Goal: Check status: Check status

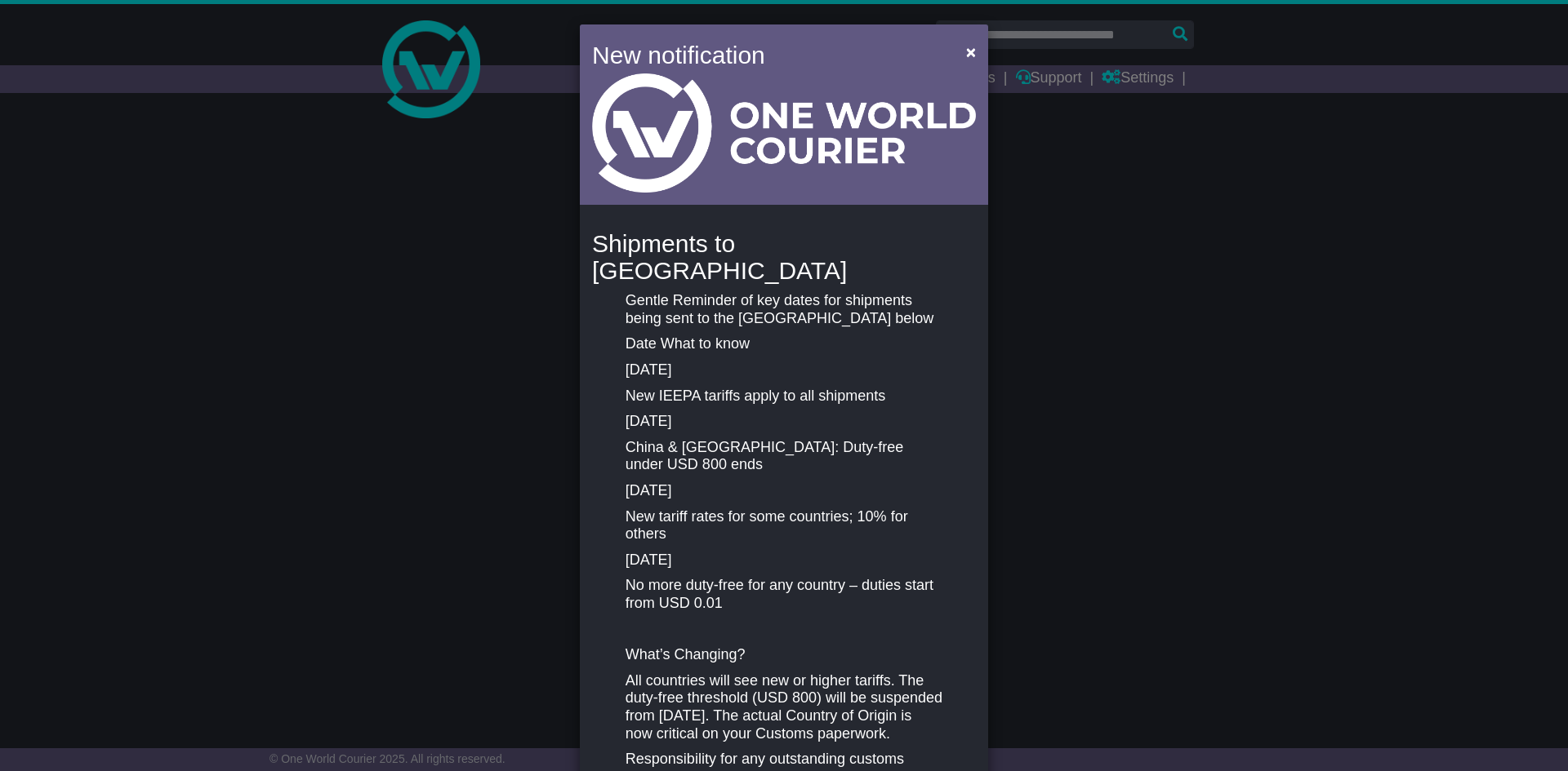
select select "**"
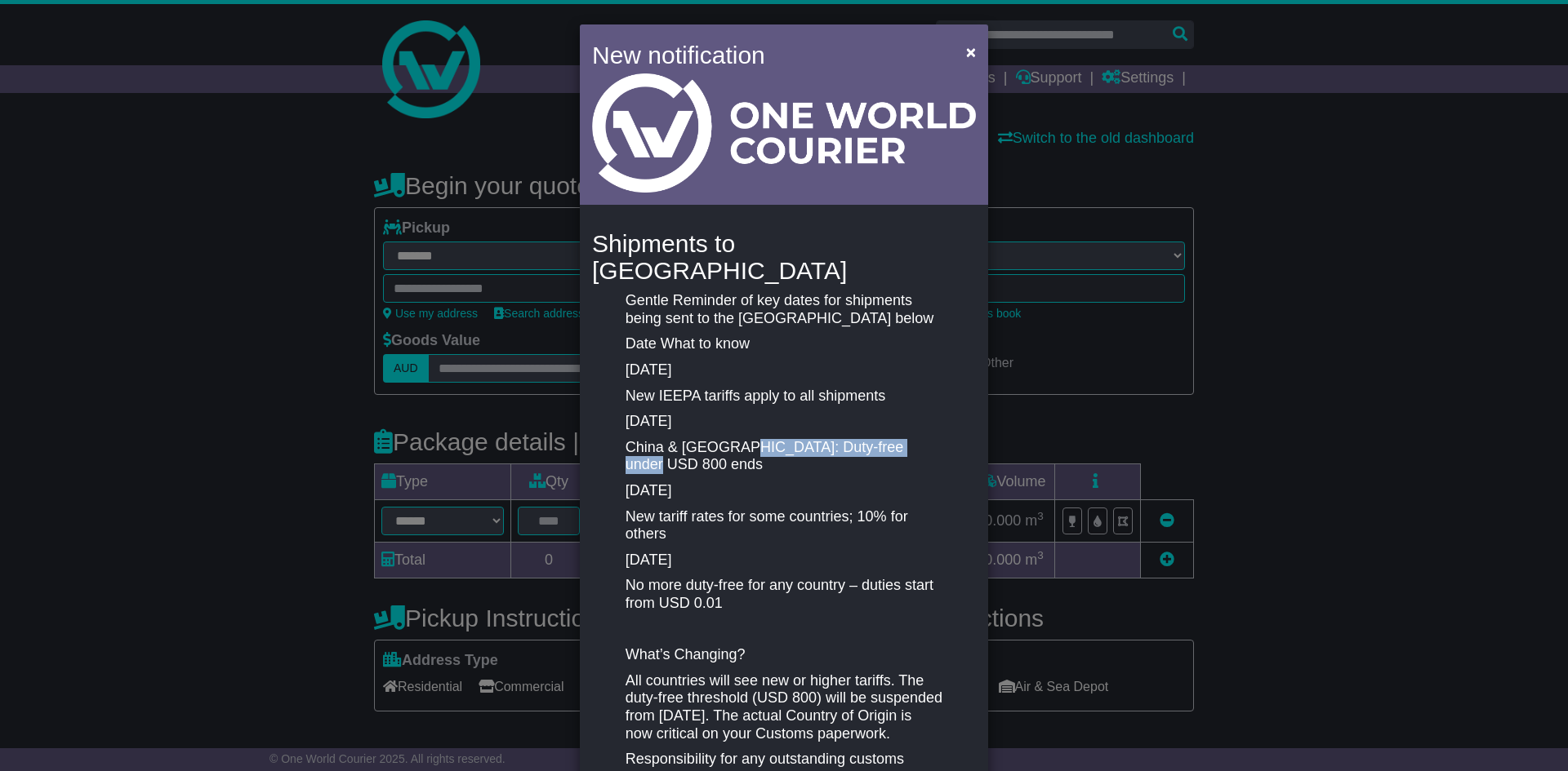
drag, startPoint x: 747, startPoint y: 419, endPoint x: 937, endPoint y: 410, distance: 190.2
click at [937, 410] on div "Gentle Reminder of key dates for shipments being sent to the US below Date What…" at bounding box center [784, 556] width 333 height 528
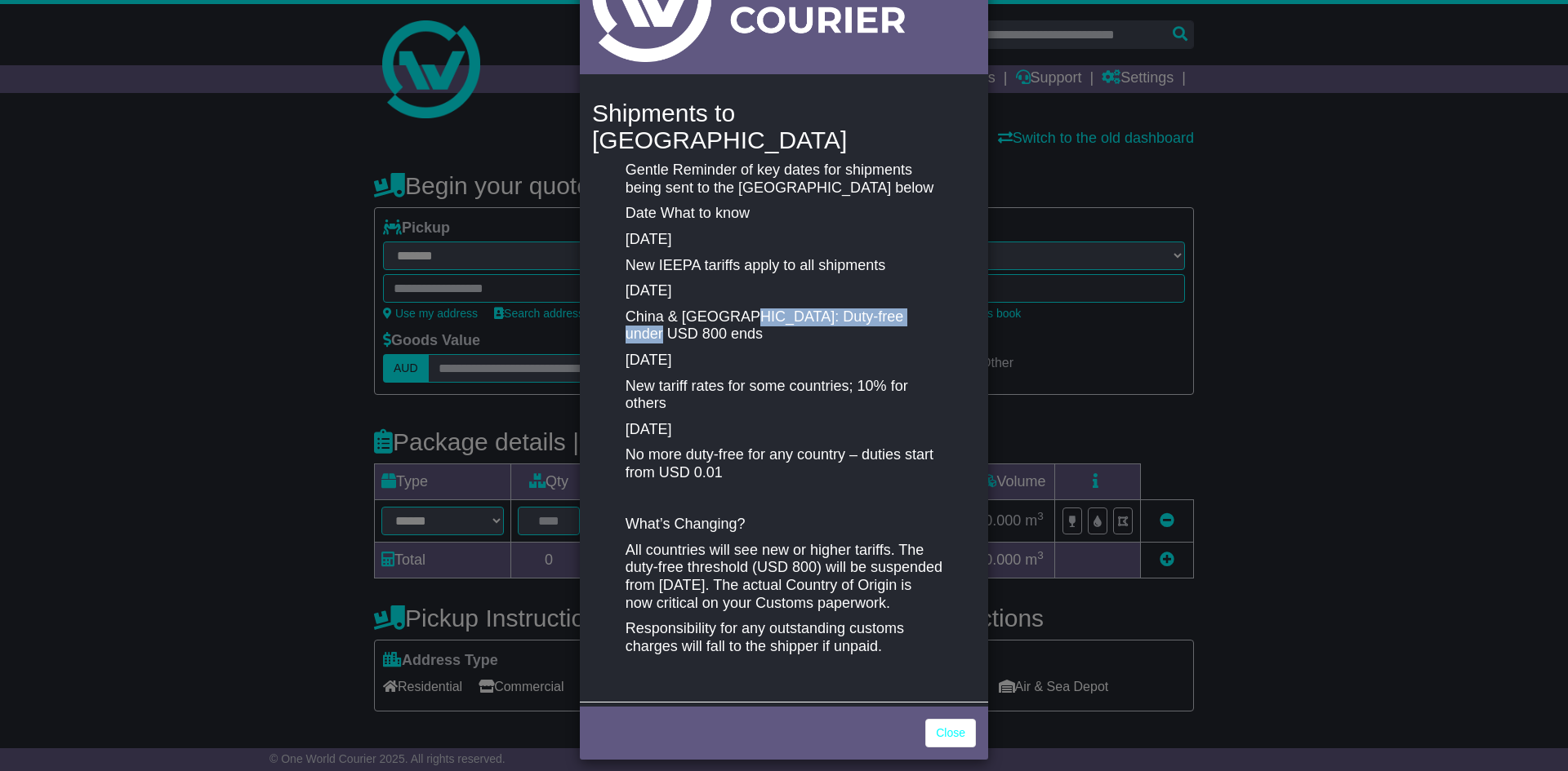
scroll to position [134, 0]
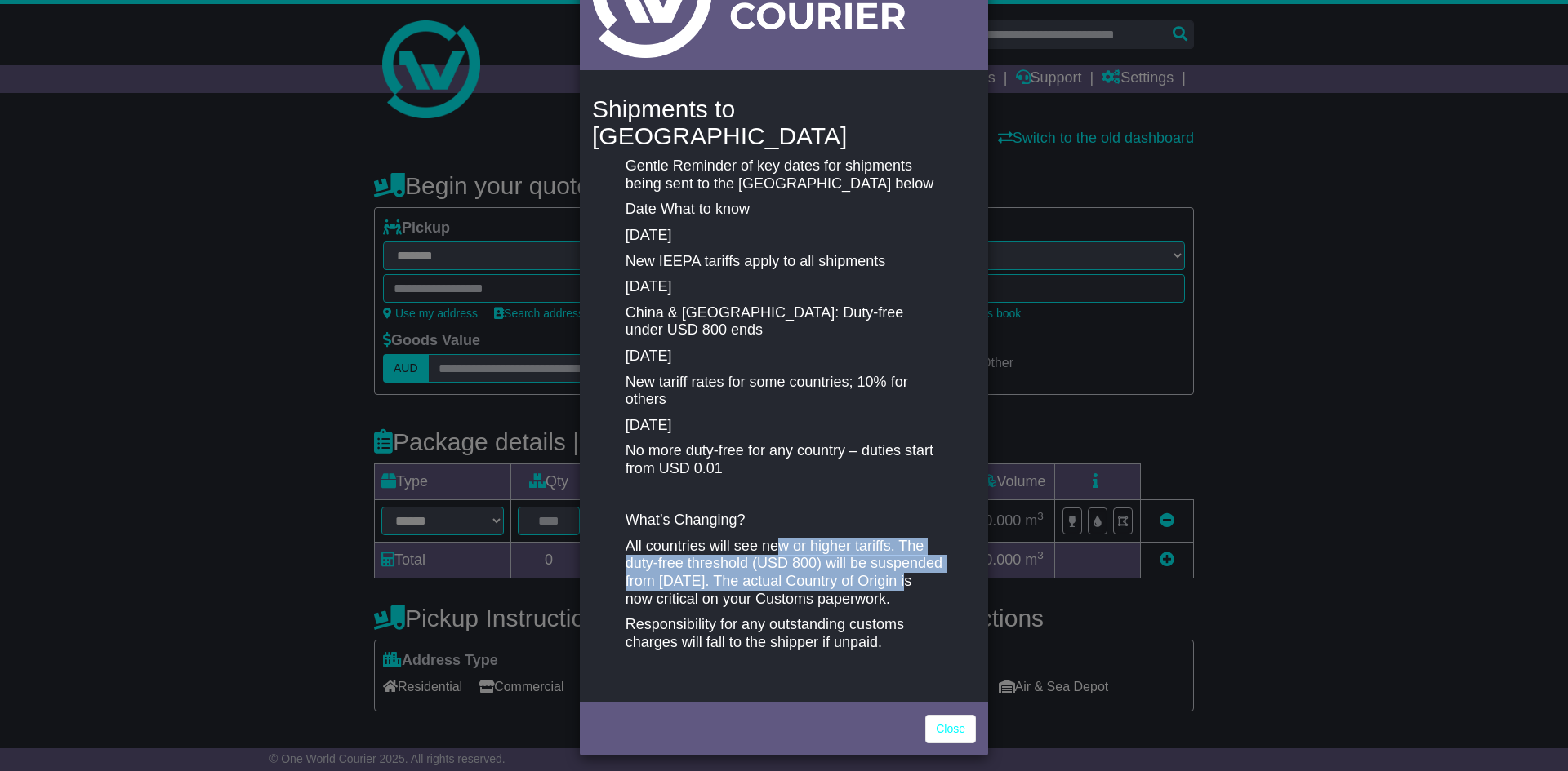
drag, startPoint x: 771, startPoint y: 515, endPoint x: 912, endPoint y: 557, distance: 147.1
click at [912, 557] on p "All countries will see new or higher tariffs. The duty-free threshold (USD 800)…" at bounding box center [783, 572] width 317 height 70
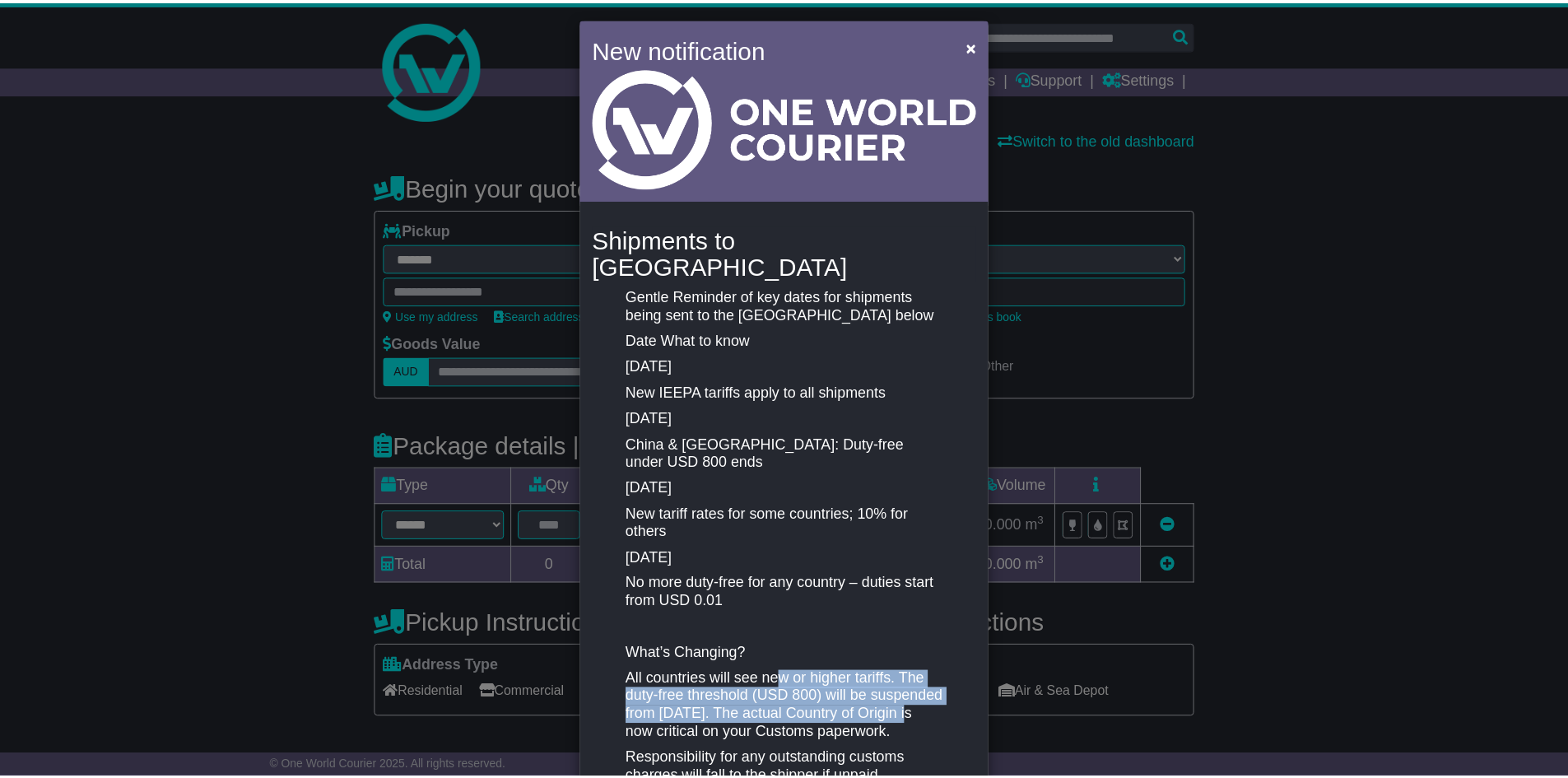
scroll to position [0, 0]
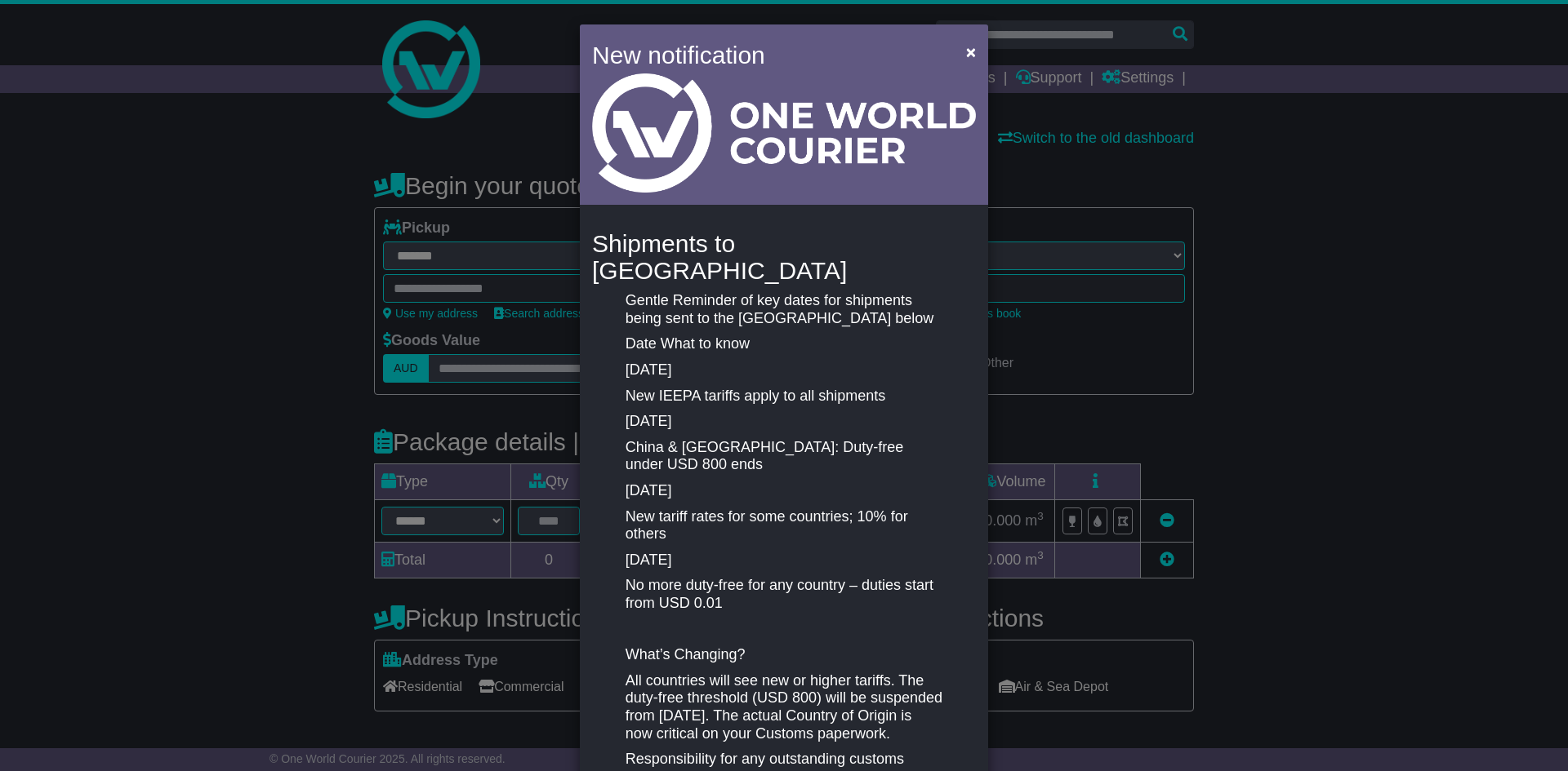
click at [768, 439] on p "China & Hong Kong: Duty-free under USD 800 ends" at bounding box center [783, 457] width 317 height 35
click at [782, 508] on p "New tariff rates for some countries; 10% for others" at bounding box center [783, 526] width 317 height 35
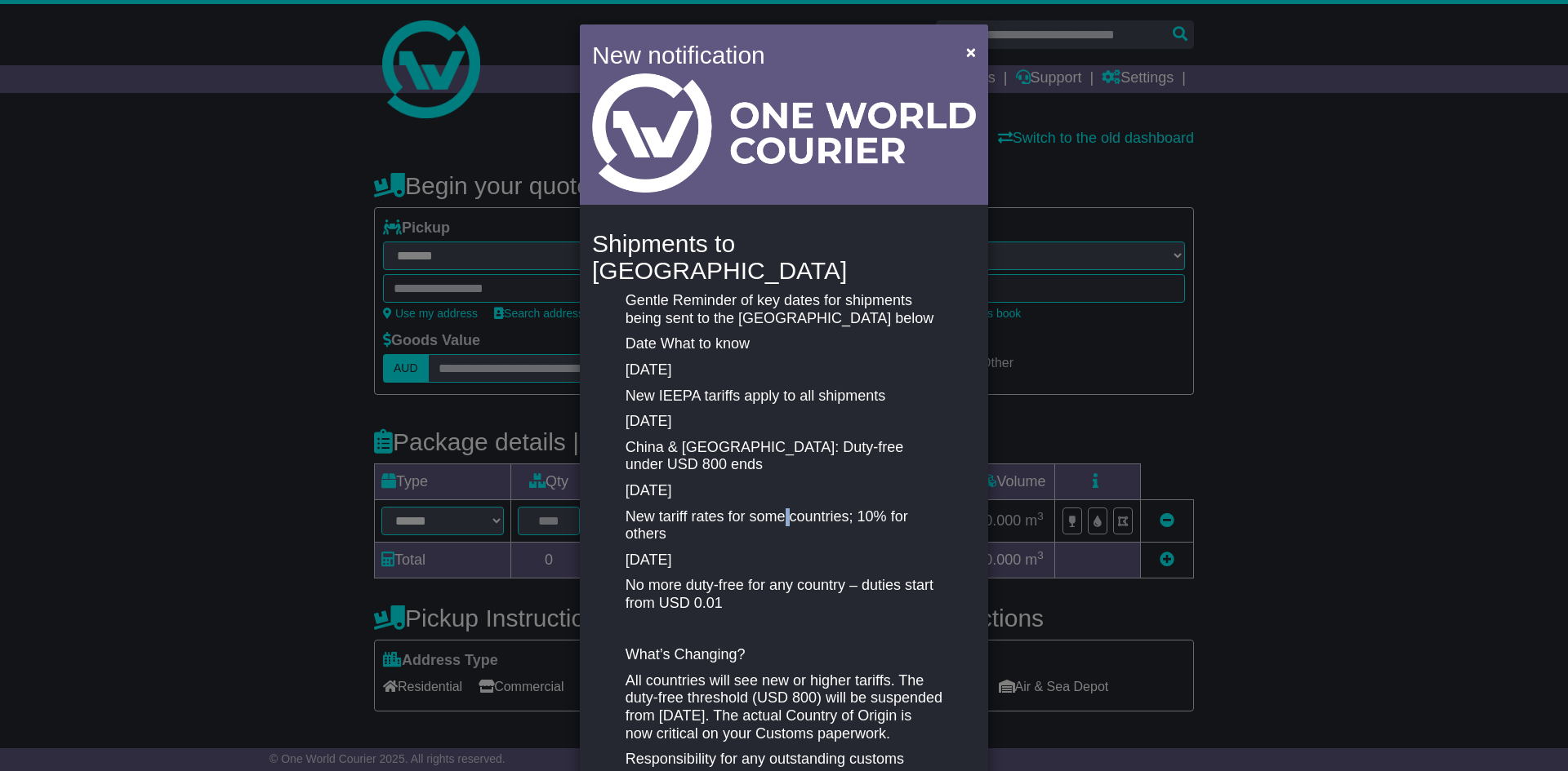
click at [782, 508] on p "New tariff rates for some countries; 10% for others" at bounding box center [783, 526] width 317 height 35
click at [966, 51] on span "×" at bounding box center [971, 52] width 10 height 18
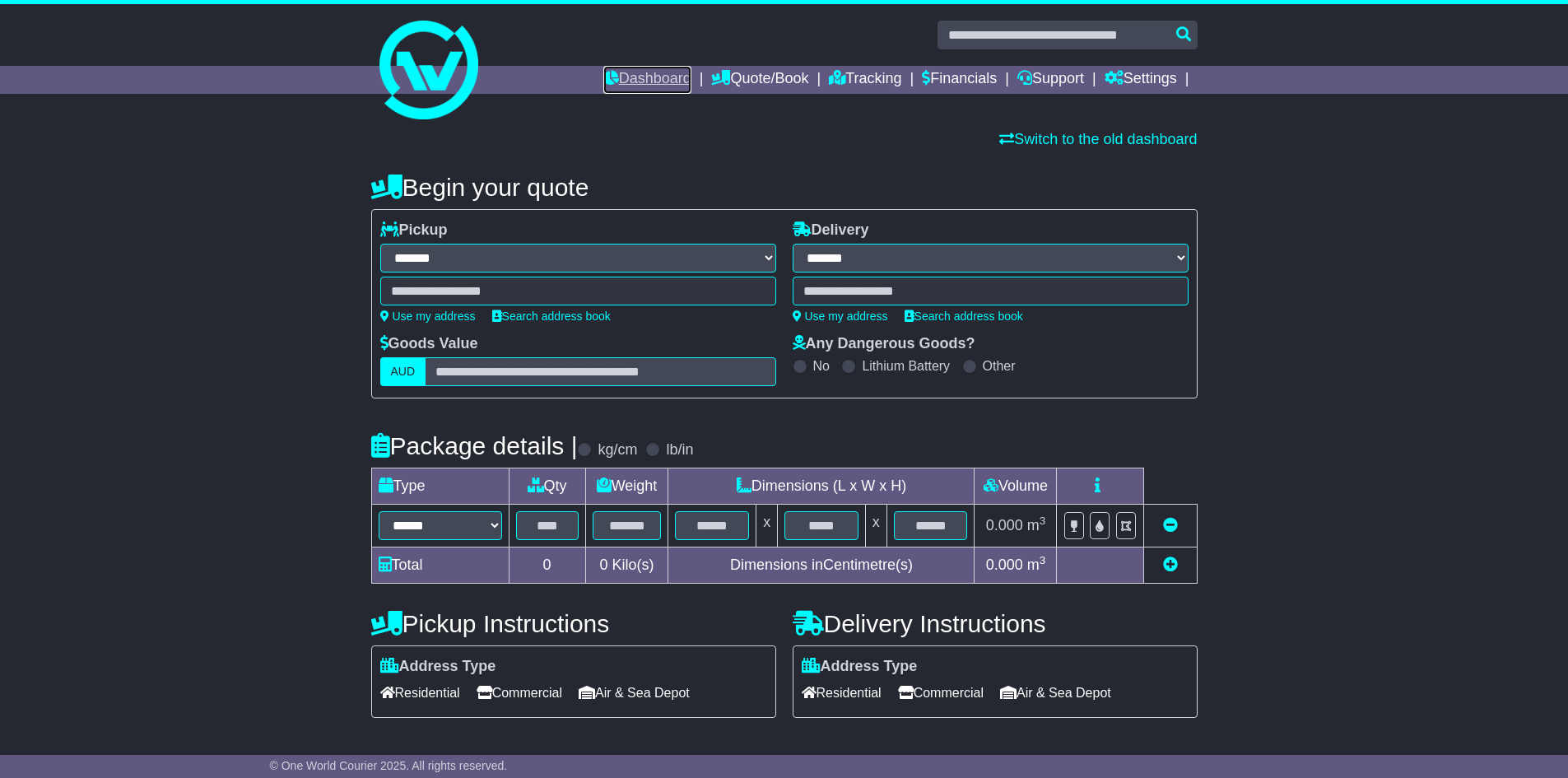
click at [652, 76] on link "Dashboard" at bounding box center [648, 80] width 88 height 28
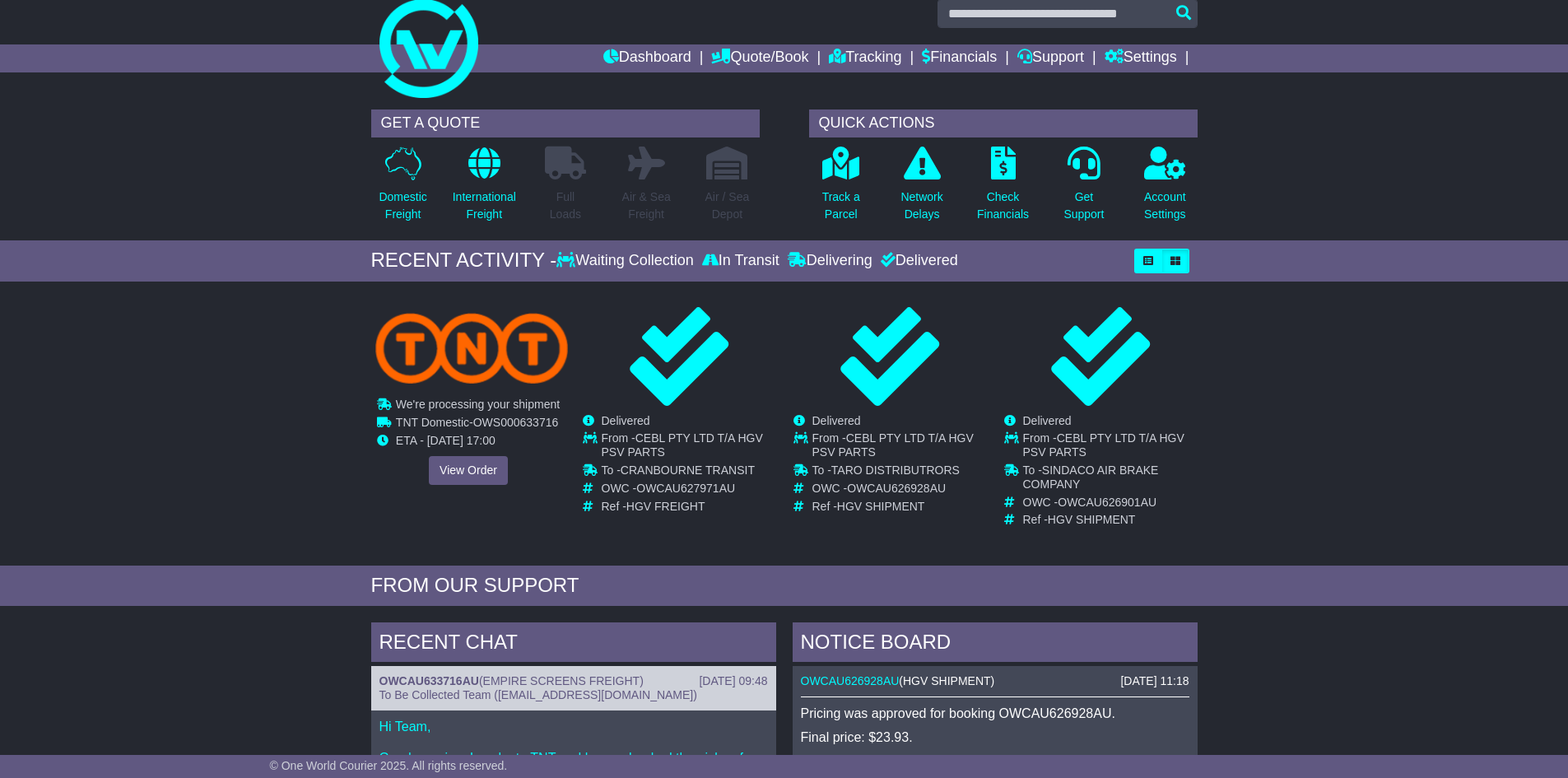
scroll to position [83, 0]
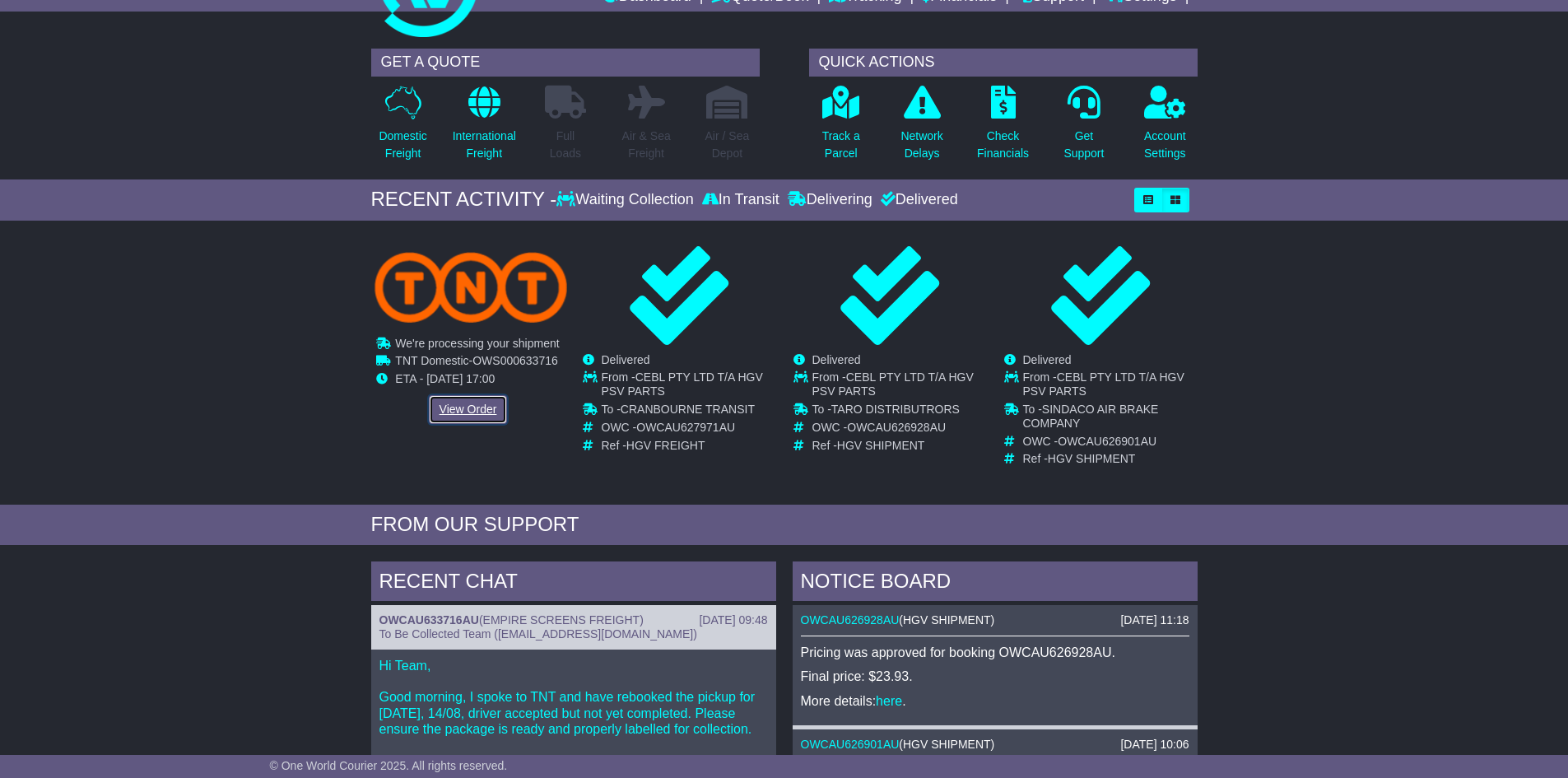
click at [497, 415] on link "View Order" at bounding box center [468, 409] width 79 height 28
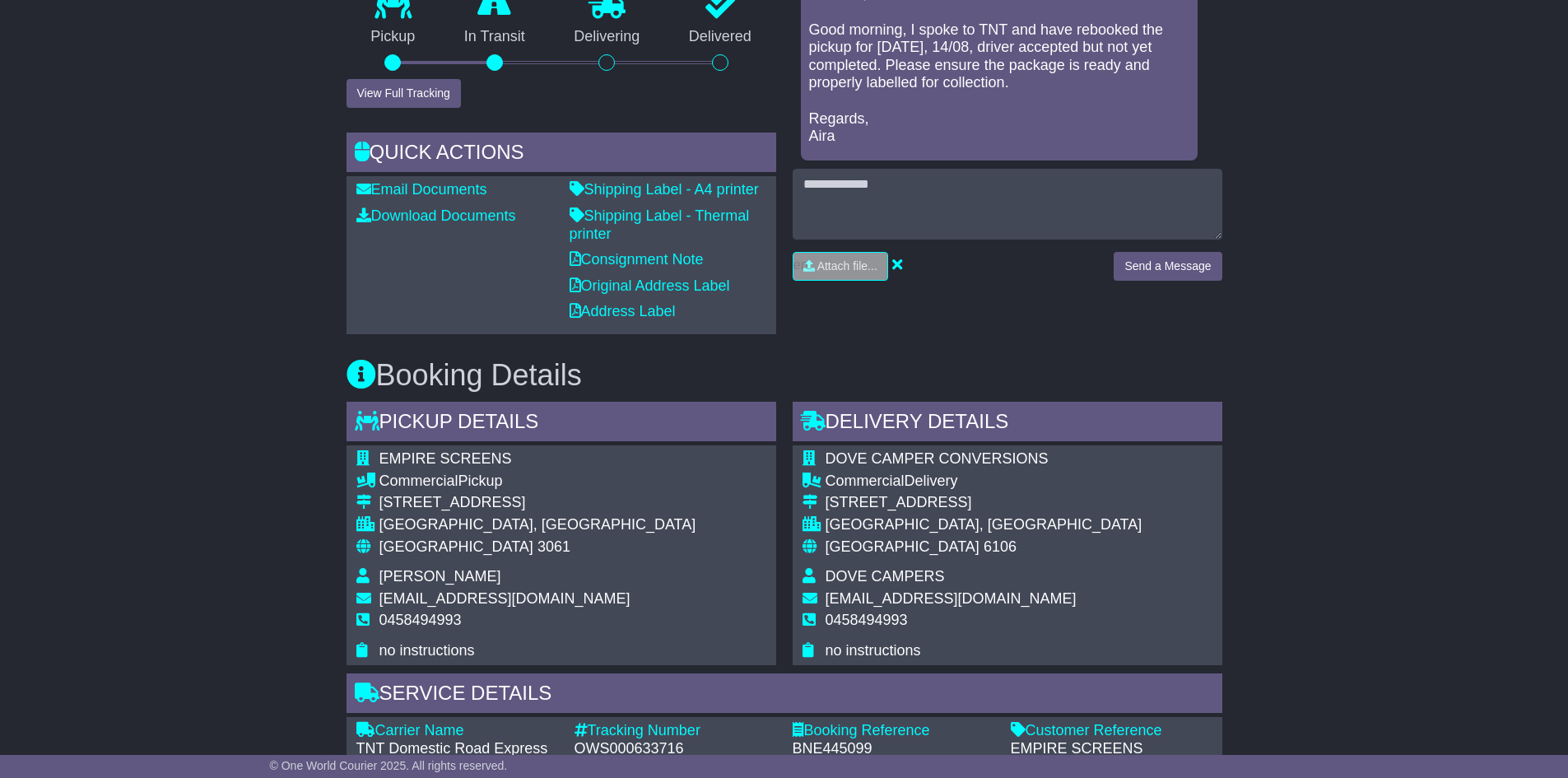
scroll to position [248, 0]
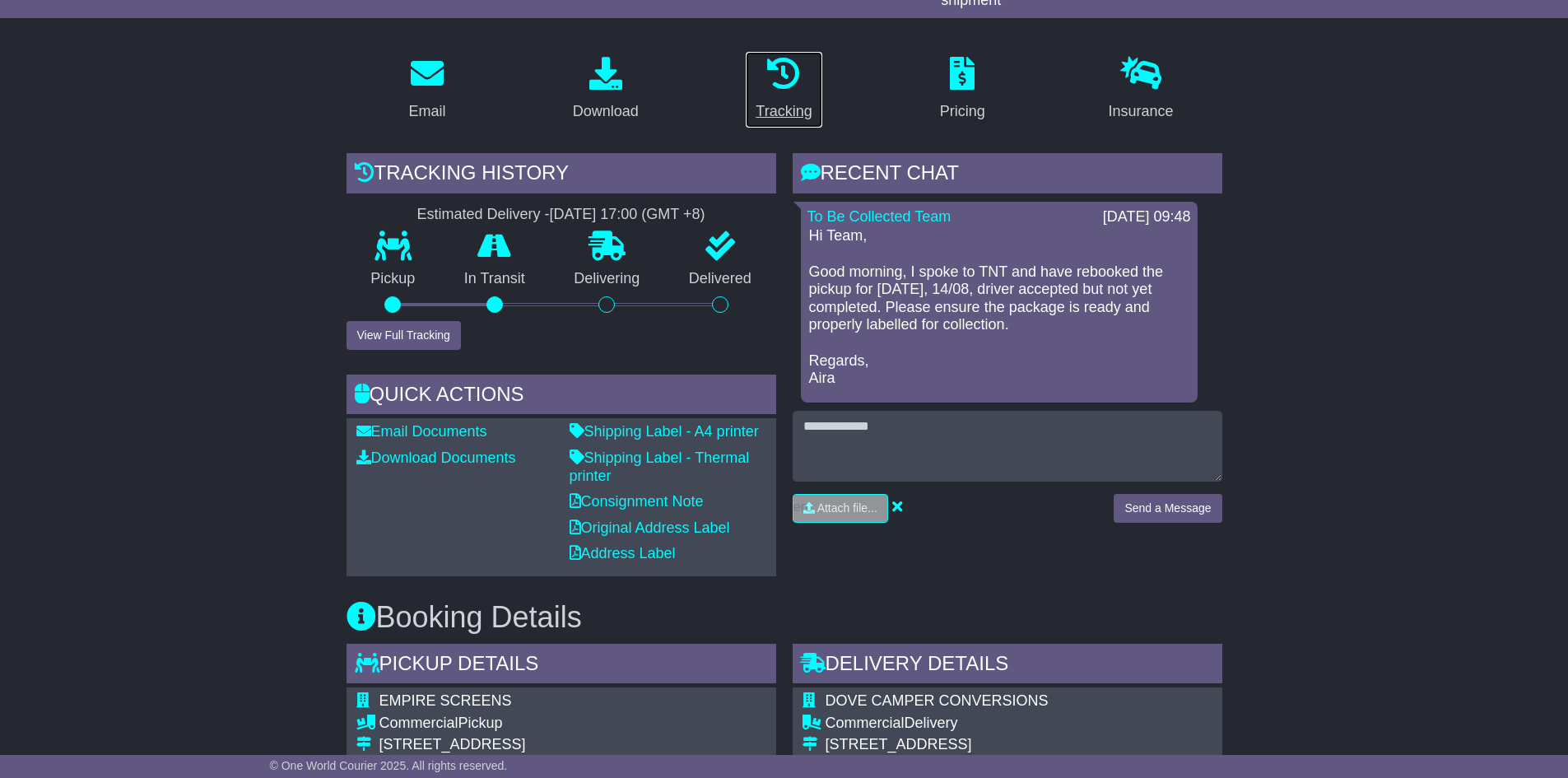
click at [801, 100] on div "Tracking" at bounding box center [784, 111] width 56 height 23
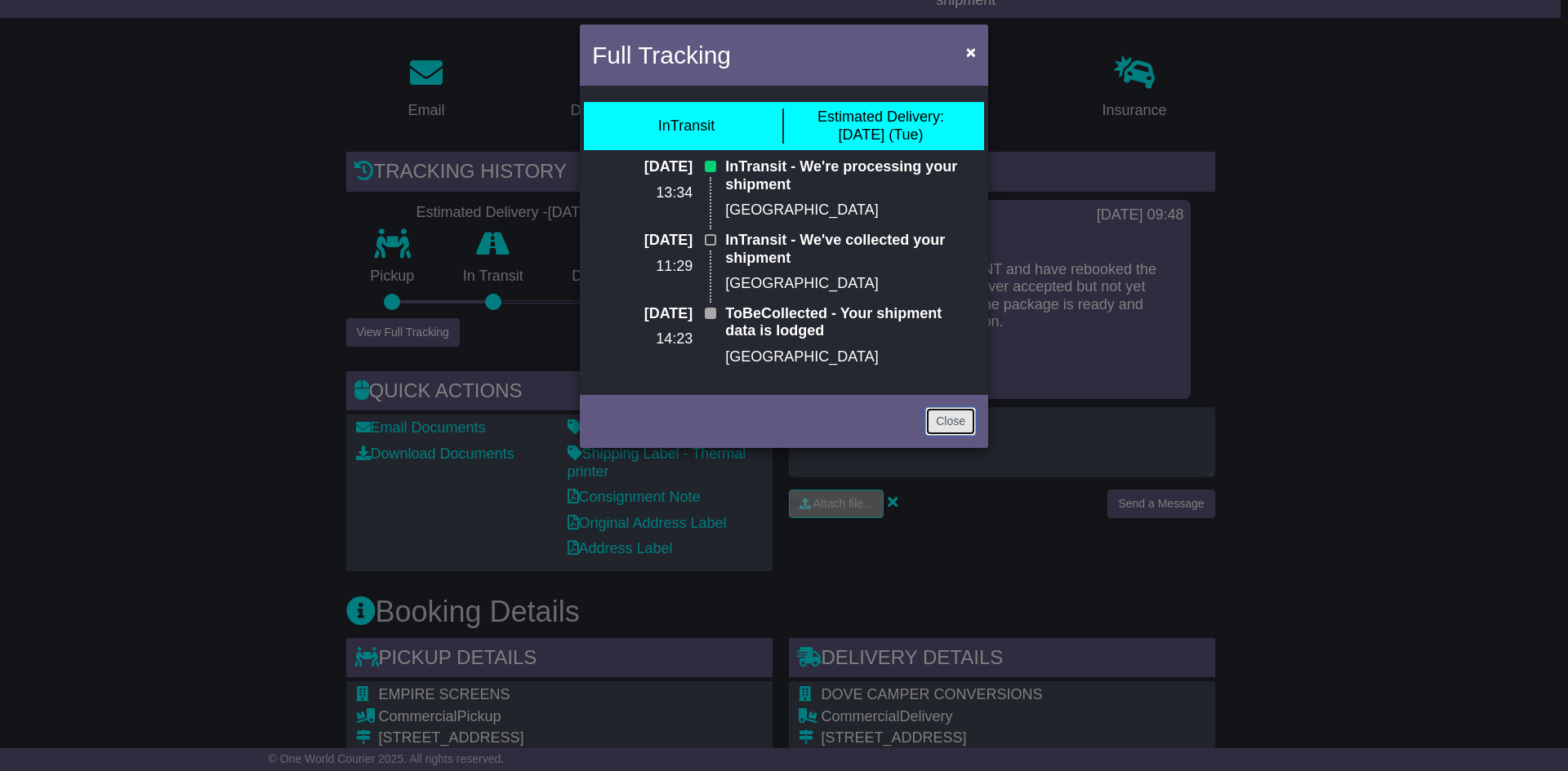
click at [953, 415] on link "Close" at bounding box center [951, 421] width 51 height 28
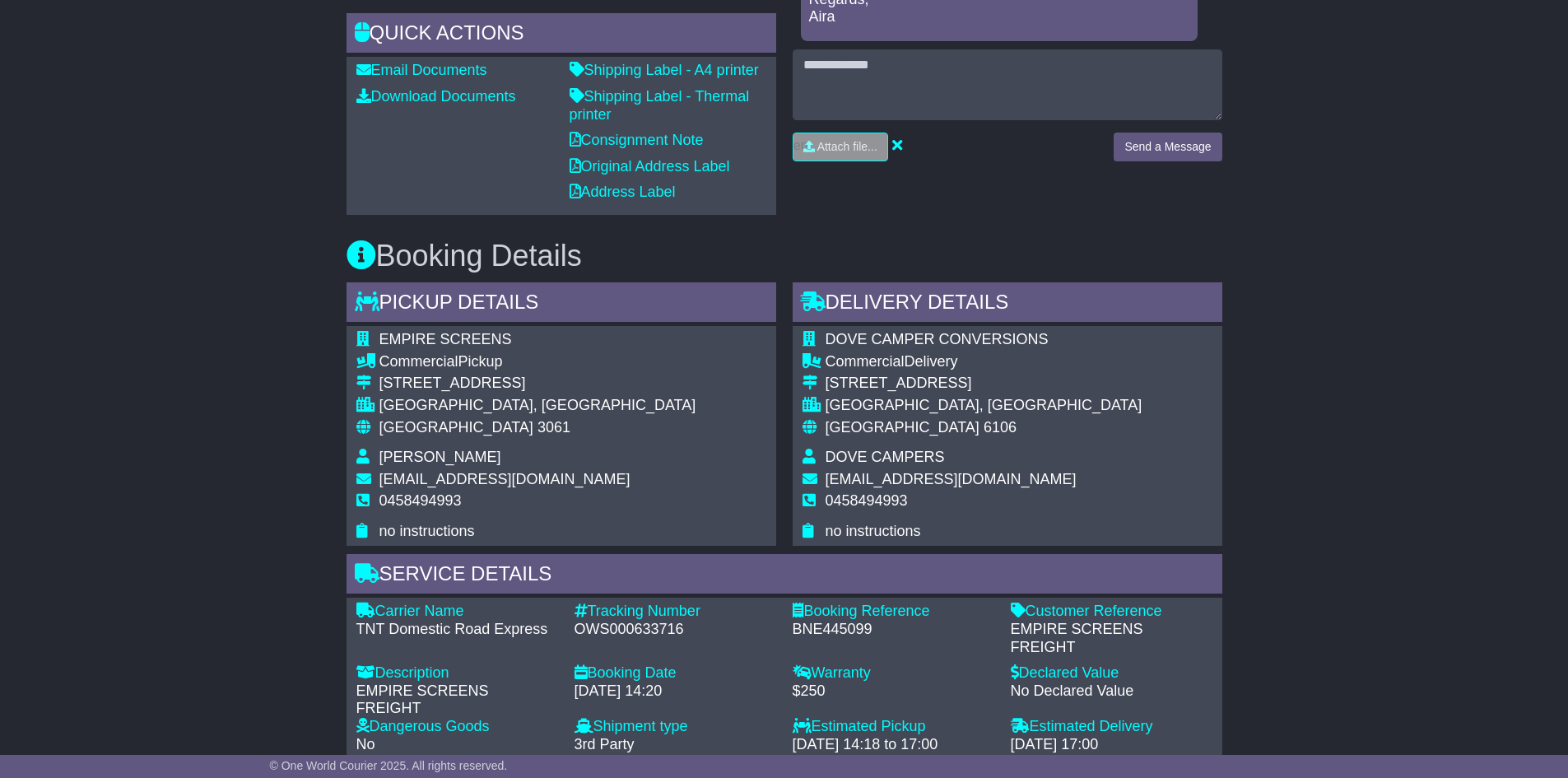
scroll to position [691, 0]
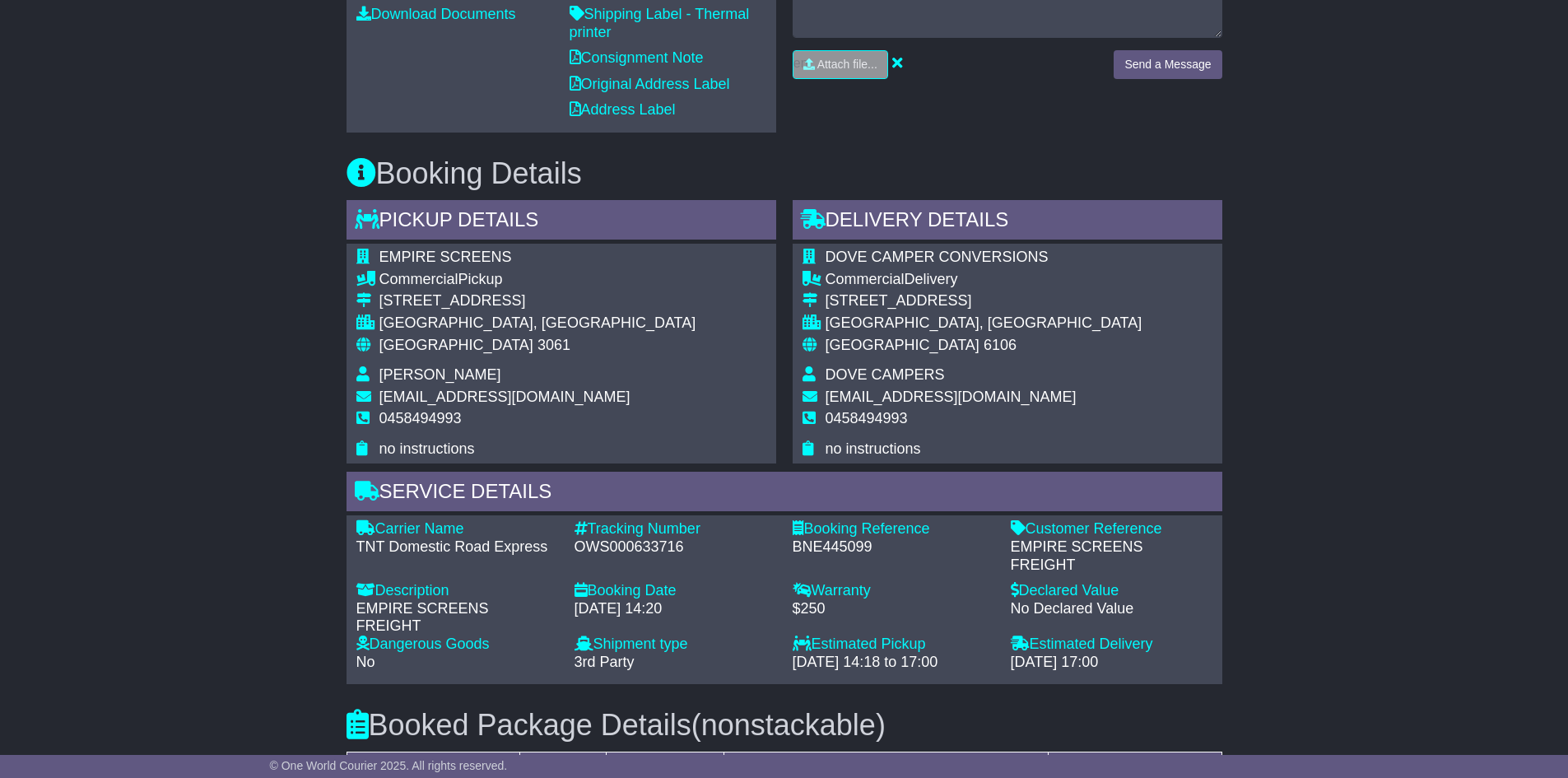
click at [623, 546] on div "OWS000633716" at bounding box center [675, 547] width 201 height 18
copy div "OWS000633716"
